Goal: Task Accomplishment & Management: Complete application form

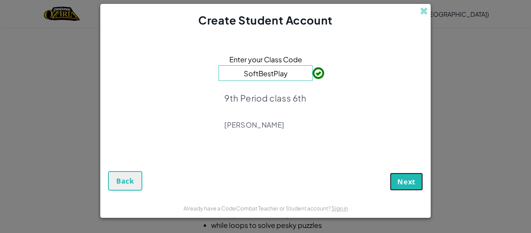
click at [402, 178] on span "Next" at bounding box center [406, 181] width 18 height 9
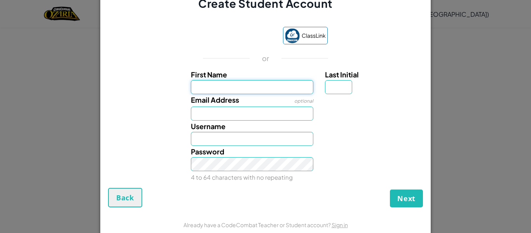
click at [267, 84] on input "First Name" at bounding box center [252, 87] width 123 height 14
type input "[PERSON_NAME]"
click at [233, 108] on input "Email Address" at bounding box center [252, 114] width 123 height 14
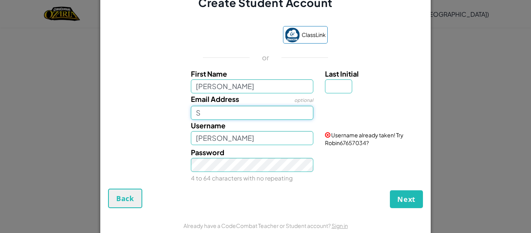
type input "[EMAIL_ADDRESS][DOMAIN_NAME]"
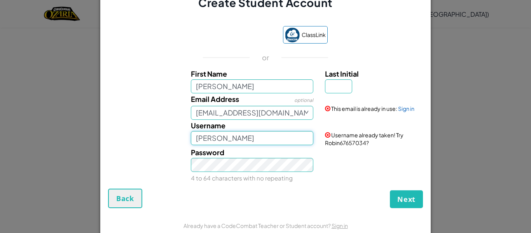
click at [256, 136] on input "[PERSON_NAME]" at bounding box center [252, 138] width 123 height 14
type input "R"
type input "Zim67"
click at [337, 90] on input "Last Initial" at bounding box center [338, 86] width 27 height 14
type input "G"
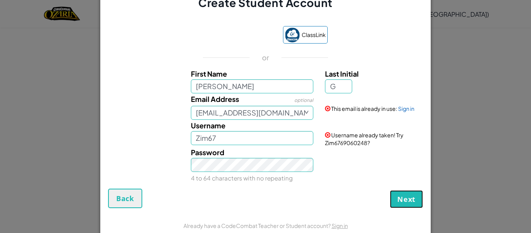
click at [418, 192] on button "Next" at bounding box center [406, 199] width 33 height 18
type input "RobinG"
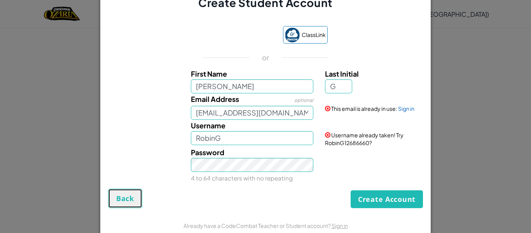
click at [138, 197] on button "Back" at bounding box center [125, 198] width 34 height 19
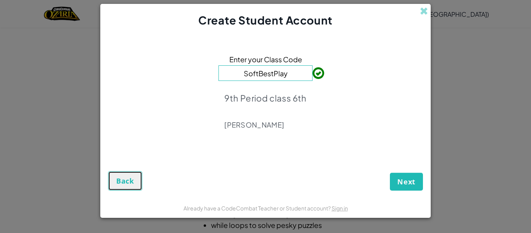
click at [123, 182] on span "Back" at bounding box center [125, 180] width 18 height 9
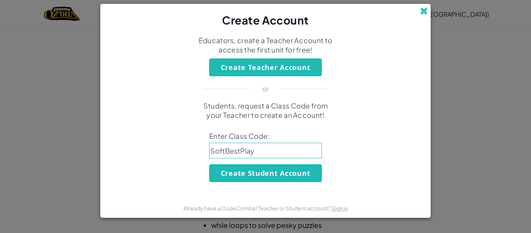
click at [426, 11] on span at bounding box center [424, 11] width 8 height 8
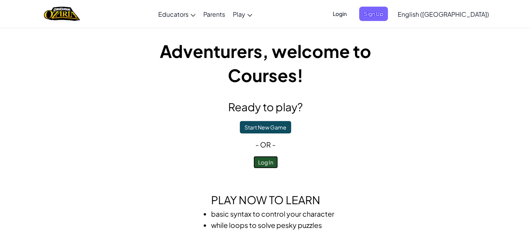
click at [277, 166] on button "Log In" at bounding box center [265, 162] width 24 height 12
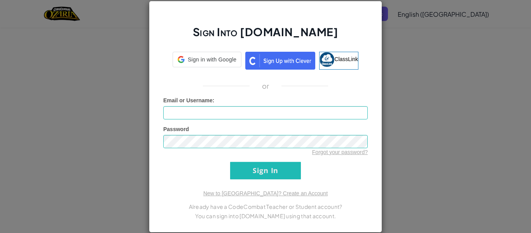
type input "Zim67"
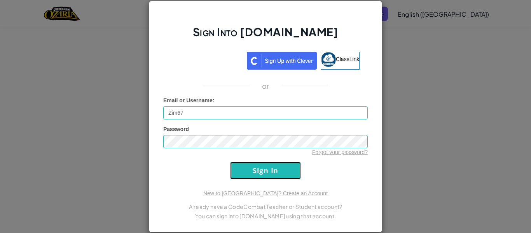
click at [285, 178] on input "Sign In" at bounding box center [265, 170] width 71 height 17
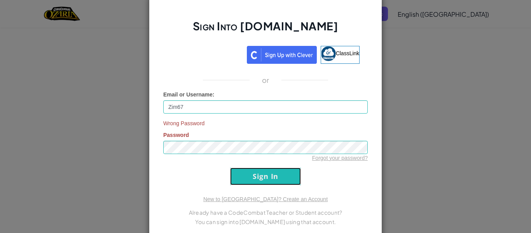
click at [280, 179] on input "Sign In" at bounding box center [265, 176] width 71 height 17
click at [292, 178] on input "Sign In" at bounding box center [265, 176] width 71 height 17
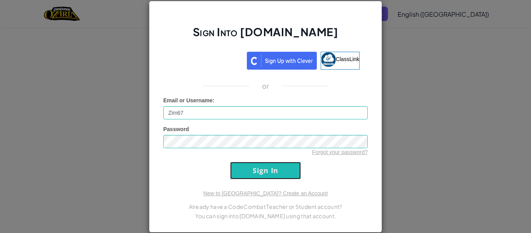
click at [289, 171] on input "Sign In" at bounding box center [265, 170] width 71 height 17
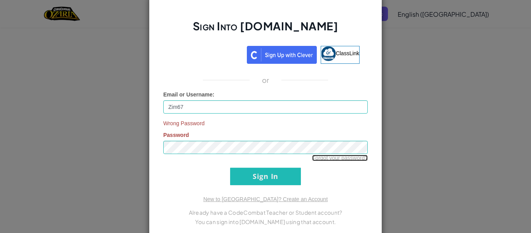
click at [326, 161] on link "Forgot your password?" at bounding box center [340, 158] width 56 height 6
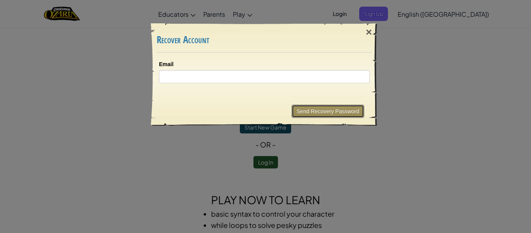
click at [354, 110] on button "Send Recovery Password" at bounding box center [328, 111] width 73 height 13
click at [370, 31] on div "×" at bounding box center [369, 32] width 18 height 23
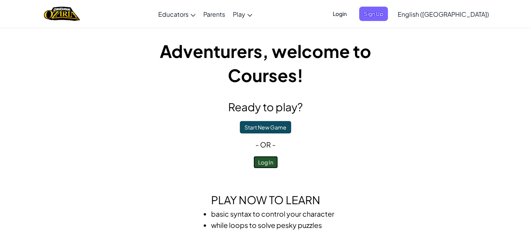
click at [257, 166] on button "Log In" at bounding box center [265, 162] width 24 height 12
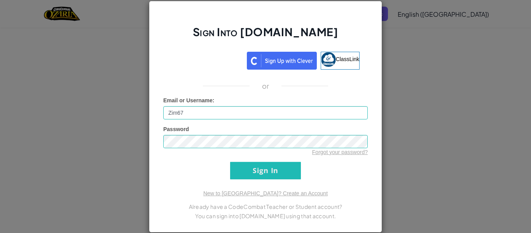
click at [86, 56] on div "Sign Into [DOMAIN_NAME] ClassLink or Unknown Error Email or Username : Zim67 Pa…" at bounding box center [265, 116] width 531 height 233
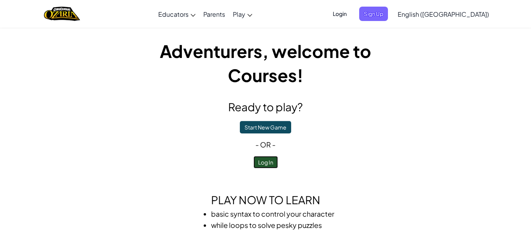
click at [273, 166] on button "Log In" at bounding box center [265, 162] width 24 height 12
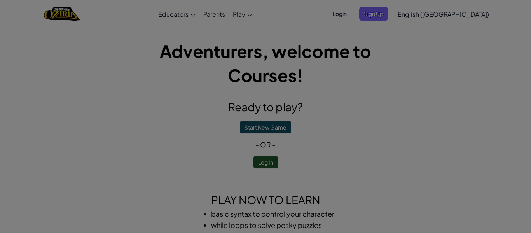
type input "Zim67"
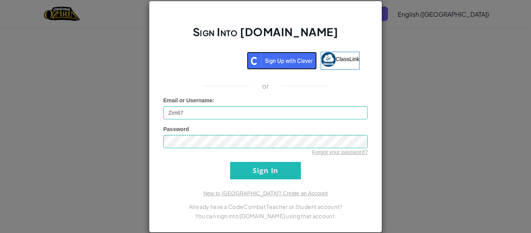
click at [288, 55] on img at bounding box center [282, 61] width 70 height 18
click at [346, 37] on h2 "Sign Into [DOMAIN_NAME]" at bounding box center [265, 35] width 205 height 23
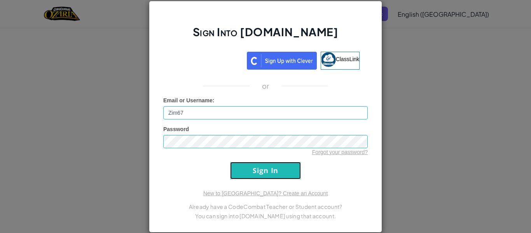
click at [283, 171] on input "Sign In" at bounding box center [265, 170] width 71 height 17
click at [287, 177] on input "Sign In" at bounding box center [265, 170] width 71 height 17
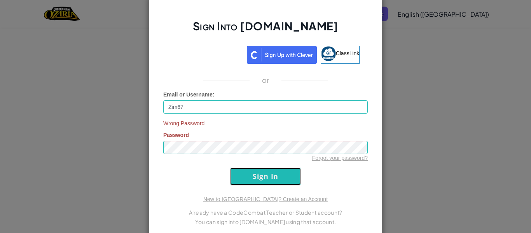
click at [280, 180] on input "Sign In" at bounding box center [265, 176] width 71 height 17
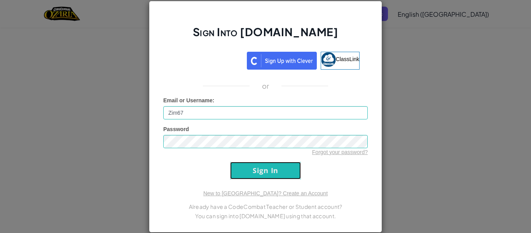
click at [279, 178] on input "Sign In" at bounding box center [265, 170] width 71 height 17
click at [279, 177] on input "Sign In" at bounding box center [265, 170] width 71 height 17
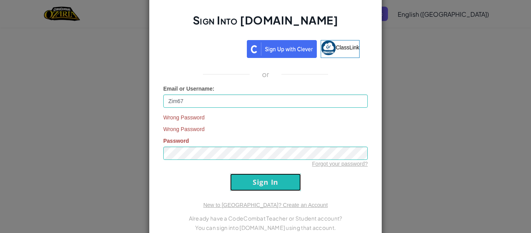
click at [278, 174] on input "Sign In" at bounding box center [265, 181] width 71 height 17
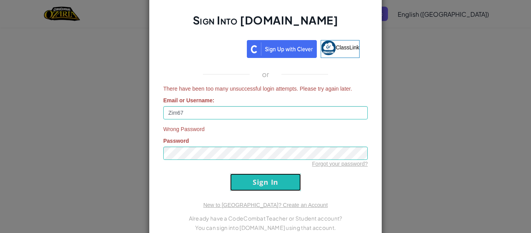
click at [277, 175] on input "Sign In" at bounding box center [265, 181] width 71 height 17
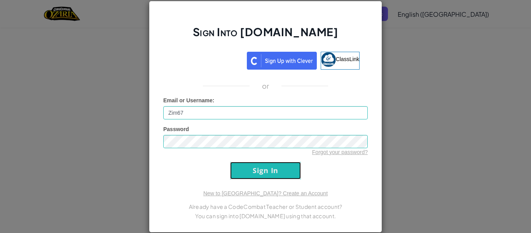
click at [275, 177] on input "Sign In" at bounding box center [265, 170] width 71 height 17
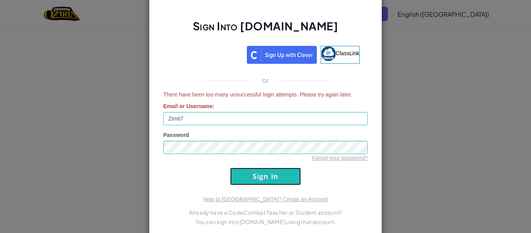
click at [274, 176] on input "Sign In" at bounding box center [265, 176] width 71 height 17
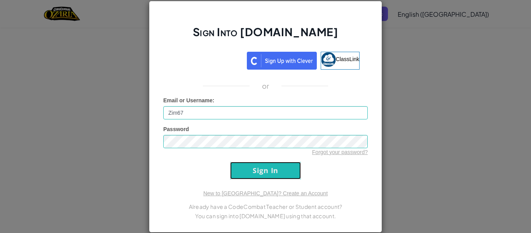
click at [274, 177] on input "Sign In" at bounding box center [265, 170] width 71 height 17
click at [273, 177] on input "Sign In" at bounding box center [265, 170] width 71 height 17
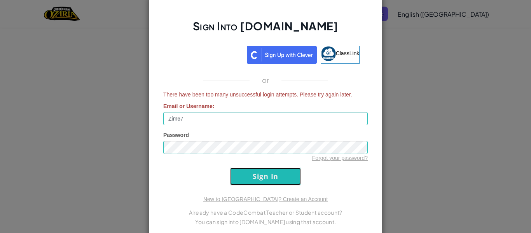
click at [274, 175] on input "Sign In" at bounding box center [265, 176] width 71 height 17
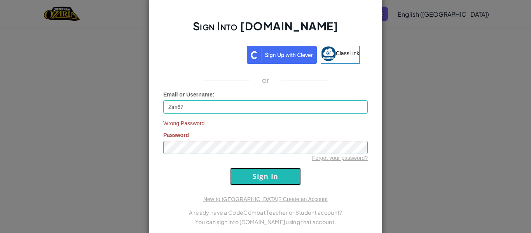
click at [274, 175] on input "Sign In" at bounding box center [265, 176] width 71 height 17
click at [276, 173] on input "Sign In" at bounding box center [265, 176] width 71 height 17
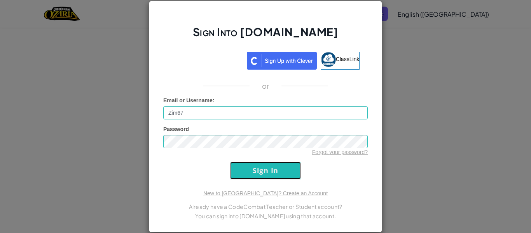
click at [275, 175] on input "Sign In" at bounding box center [265, 170] width 71 height 17
click at [277, 174] on input "Sign In" at bounding box center [265, 170] width 71 height 17
click at [279, 171] on input "Sign In" at bounding box center [265, 170] width 71 height 17
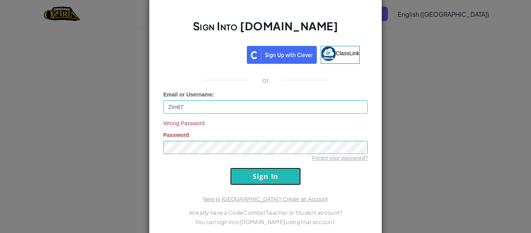
click at [280, 169] on input "Sign In" at bounding box center [265, 176] width 71 height 17
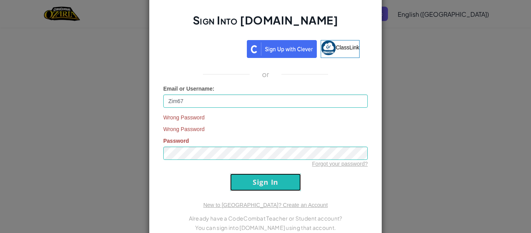
click at [284, 175] on input "Sign In" at bounding box center [265, 181] width 71 height 17
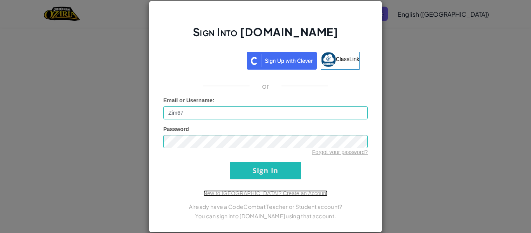
click at [281, 195] on link "New to [GEOGRAPHIC_DATA]? Create an Account" at bounding box center [265, 193] width 124 height 6
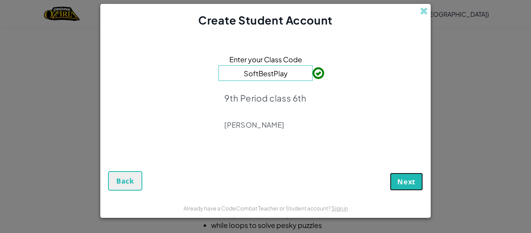
click at [414, 185] on span "Next" at bounding box center [406, 181] width 18 height 9
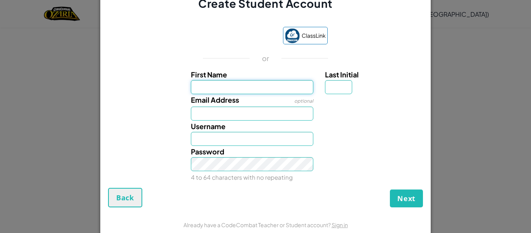
click at [245, 93] on input "First Name" at bounding box center [252, 87] width 123 height 14
type input "[PERSON_NAME]"
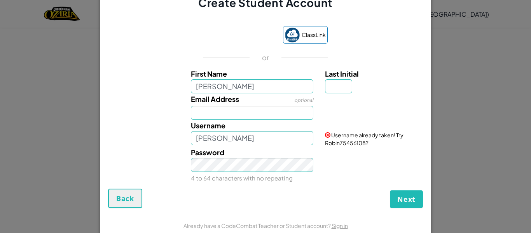
click at [337, 79] on label "Last Initial" at bounding box center [373, 73] width 96 height 11
click at [337, 79] on input "Last Initial" at bounding box center [338, 86] width 27 height 14
type input "G"
click at [251, 138] on input "[PERSON_NAME]" at bounding box center [252, 138] width 123 height 14
type input "R"
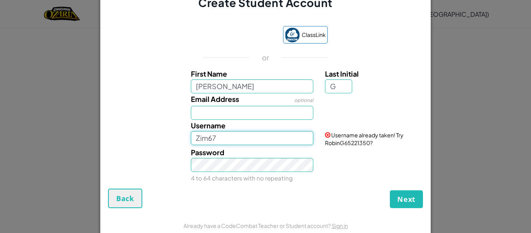
type input "Zim67"
click at [274, 215] on form "ClassLink or First Name [PERSON_NAME] Last Initial G Email Address optional Use…" at bounding box center [265, 112] width 330 height 205
click at [246, 108] on input "Email Address" at bounding box center [252, 113] width 123 height 14
type input "[EMAIL_ADDRESS][DOMAIN_NAME]"
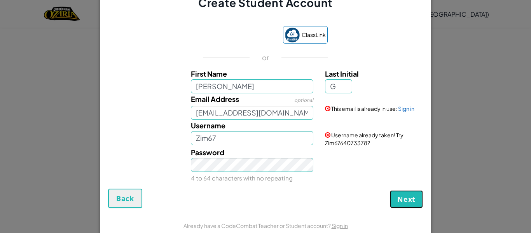
click at [404, 192] on button "Next" at bounding box center [406, 199] width 33 height 18
click at [406, 194] on button "Create Account" at bounding box center [387, 199] width 72 height 18
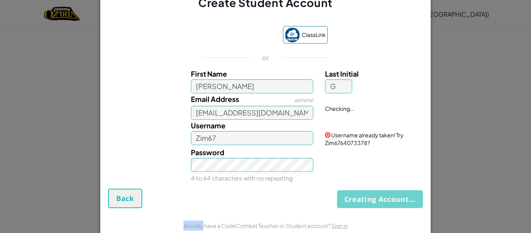
click at [406, 194] on div "Creating Account... Back" at bounding box center [265, 198] width 315 height 19
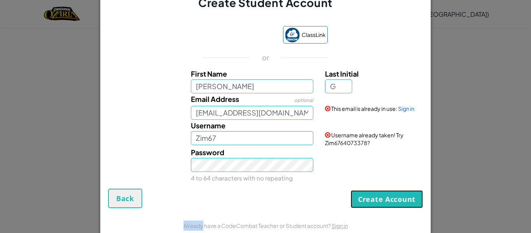
click at [406, 194] on button "Create Account" at bounding box center [387, 199] width 72 height 18
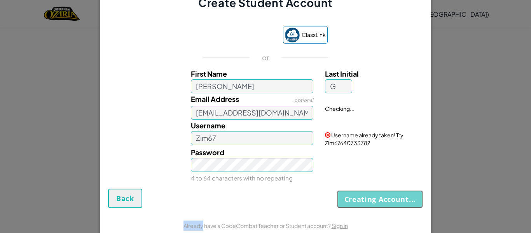
click at [406, 194] on button "Creating Account..." at bounding box center [380, 199] width 86 height 18
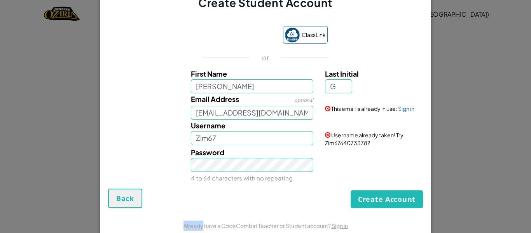
click at [406, 194] on div "Create Account Back" at bounding box center [265, 198] width 315 height 19
click at [406, 194] on button "Create Account" at bounding box center [387, 199] width 72 height 18
click at [408, 109] on link "Sign in" at bounding box center [406, 108] width 16 height 7
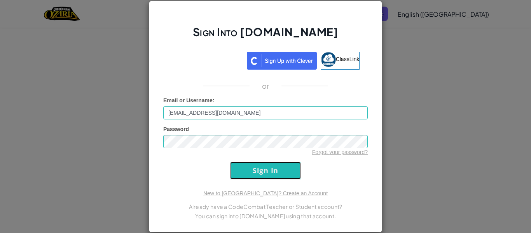
click at [248, 174] on input "Sign In" at bounding box center [265, 170] width 71 height 17
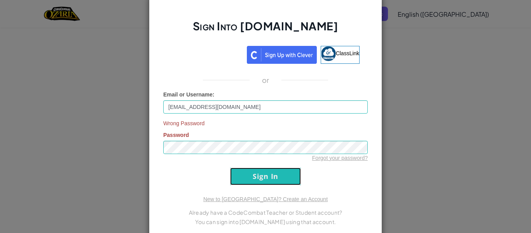
click at [252, 175] on input "Sign In" at bounding box center [265, 176] width 71 height 17
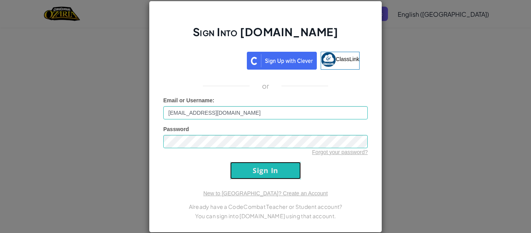
click at [252, 175] on input "Sign In" at bounding box center [265, 170] width 71 height 17
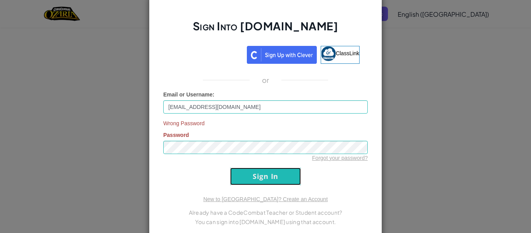
click at [252, 175] on input "Sign In" at bounding box center [265, 176] width 71 height 17
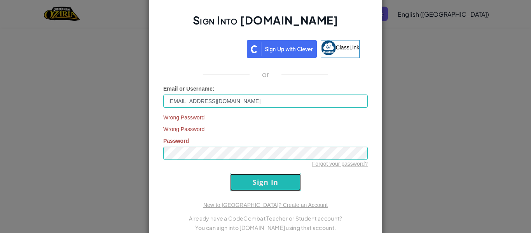
click at [252, 174] on input "Sign In" at bounding box center [265, 181] width 71 height 17
